Goal: Task Accomplishment & Management: Manage account settings

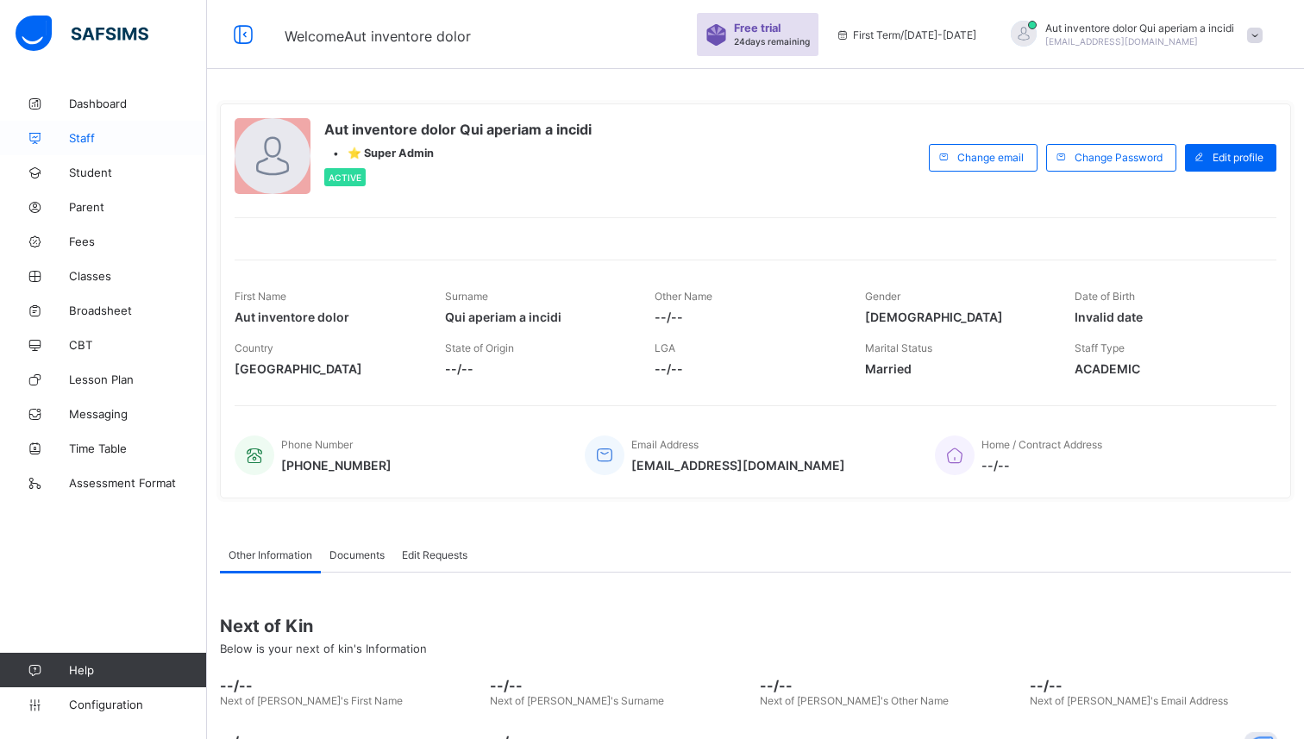
click at [80, 131] on span "Staff" at bounding box center [138, 138] width 138 height 14
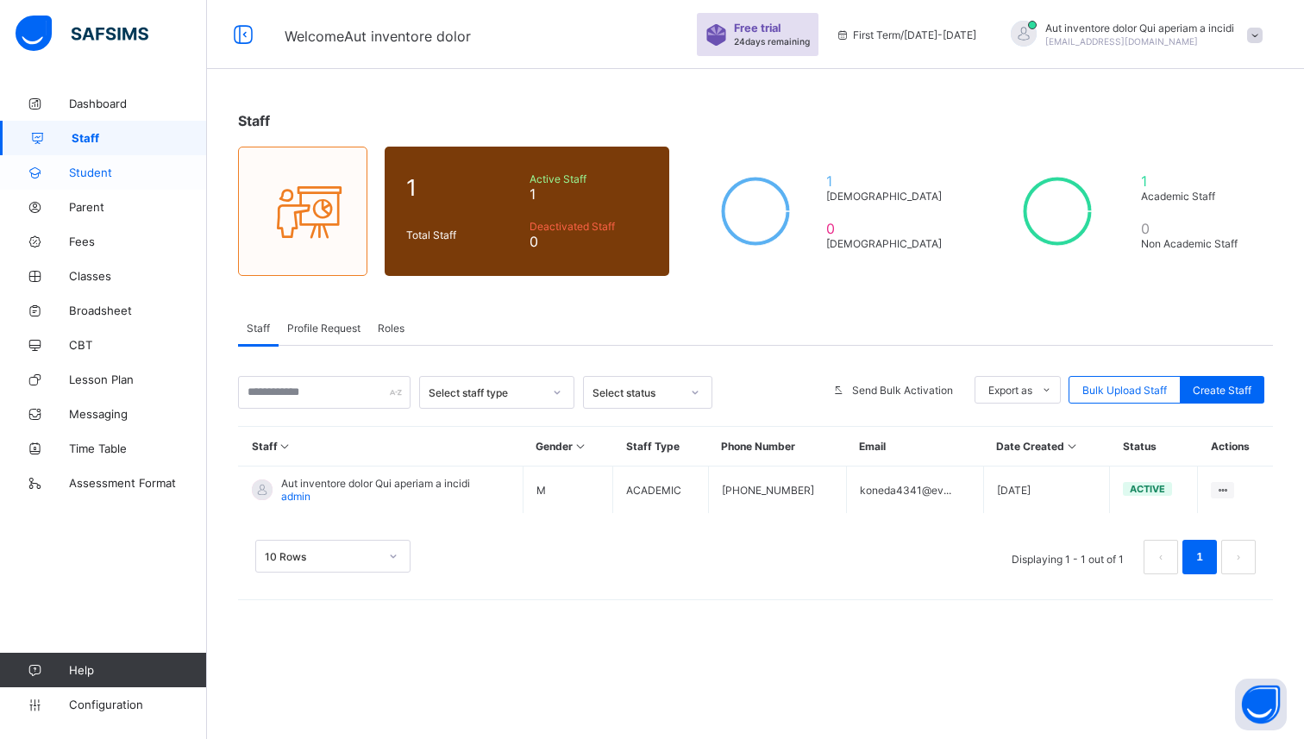
click at [132, 164] on link "Student" at bounding box center [103, 172] width 207 height 34
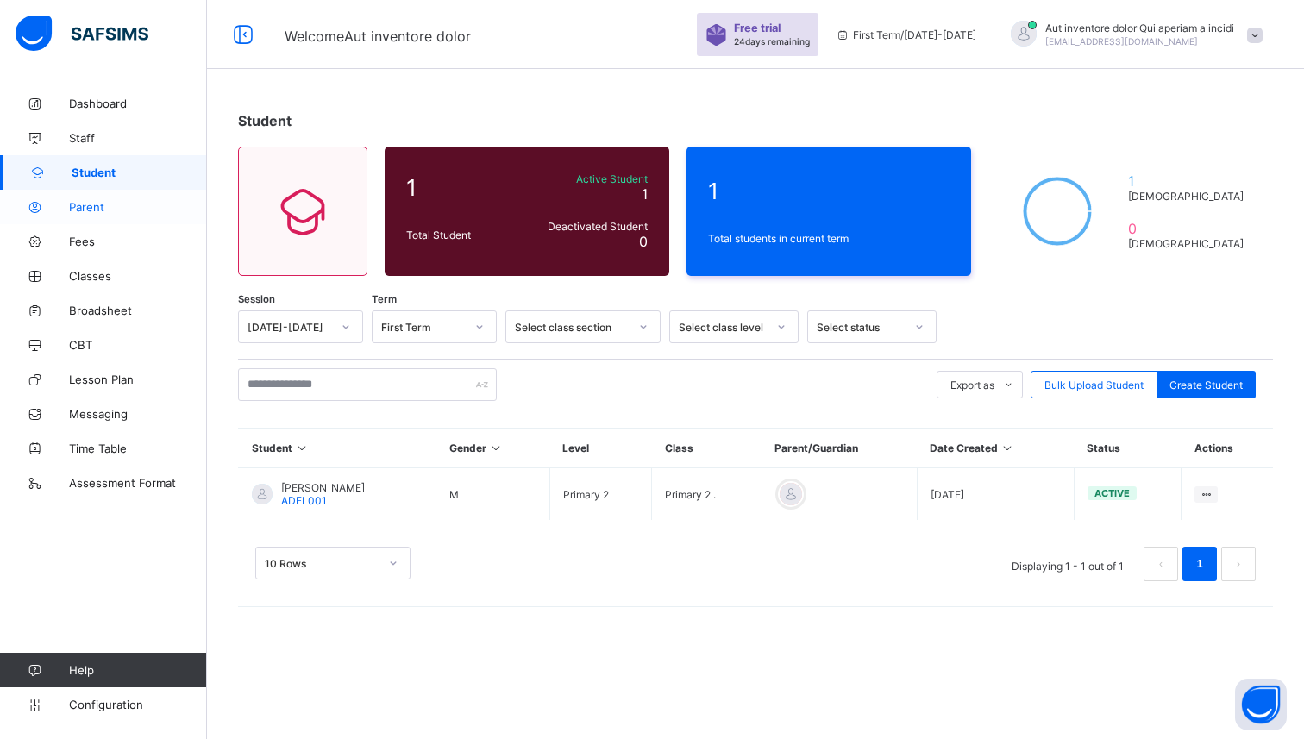
click at [92, 200] on span "Parent" at bounding box center [138, 207] width 138 height 14
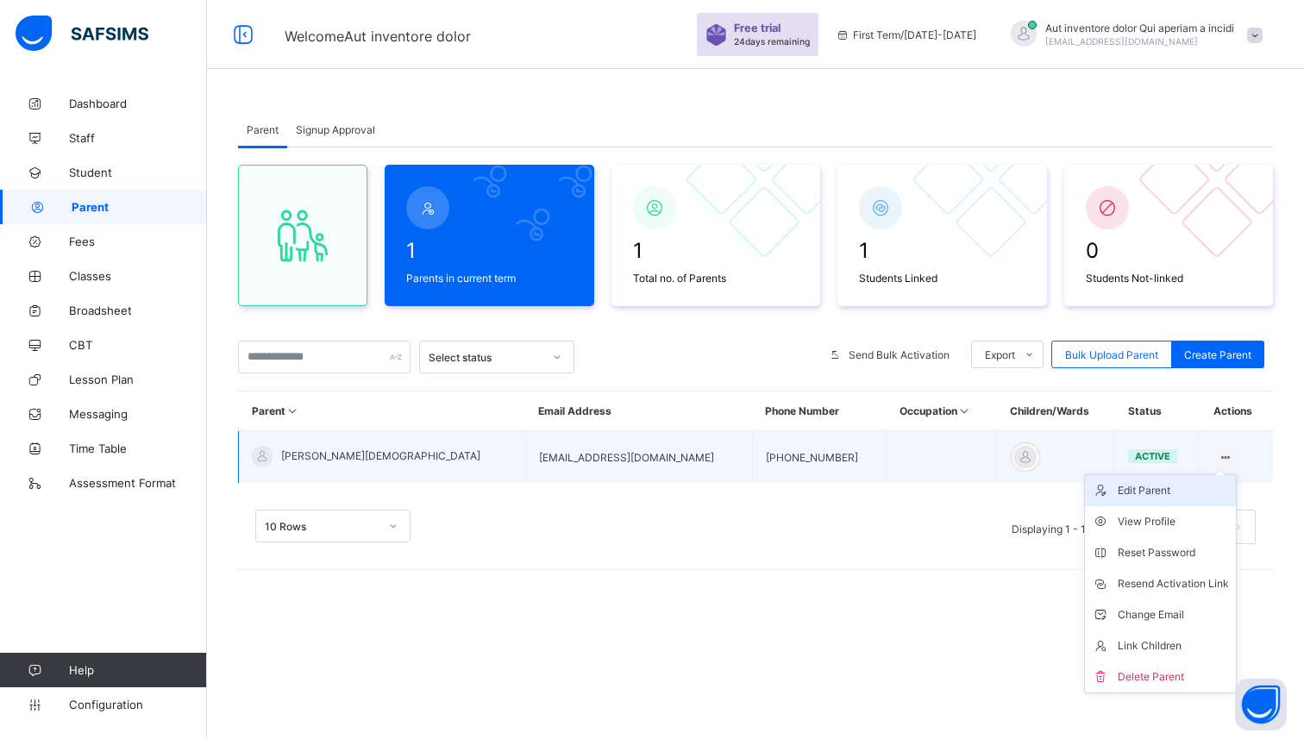
click at [1128, 495] on div "Edit Parent" at bounding box center [1173, 490] width 111 height 17
select select "**"
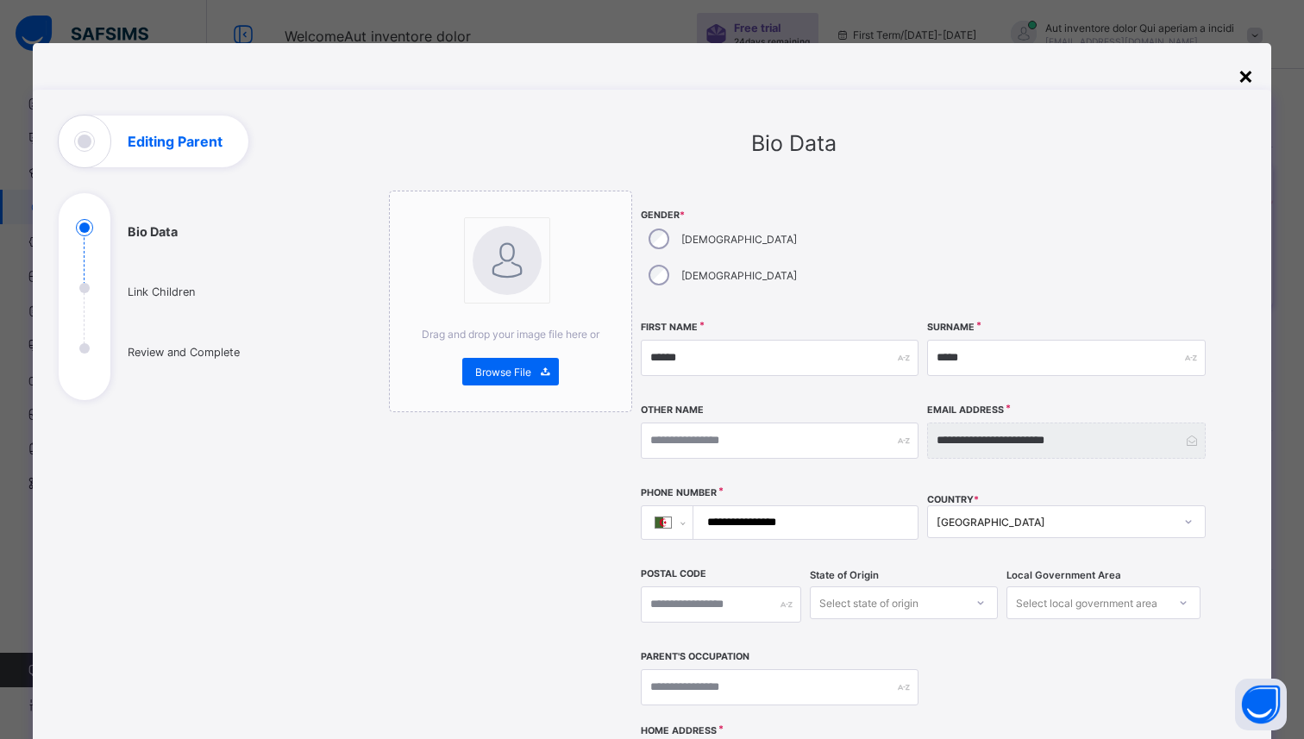
click at [1244, 81] on div "×" at bounding box center [1245, 74] width 16 height 29
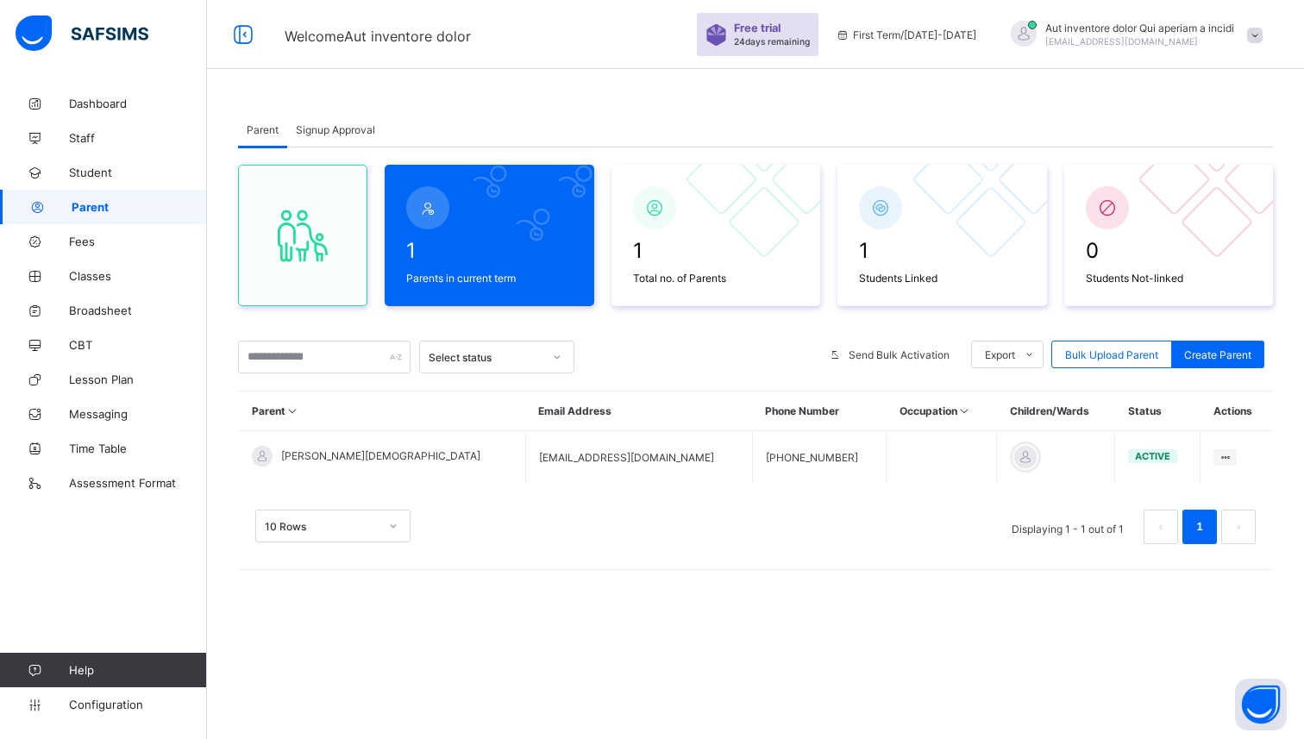
click at [331, 125] on span "Signup Approval" at bounding box center [335, 129] width 79 height 13
